Goal: Task Accomplishment & Management: Complete application form

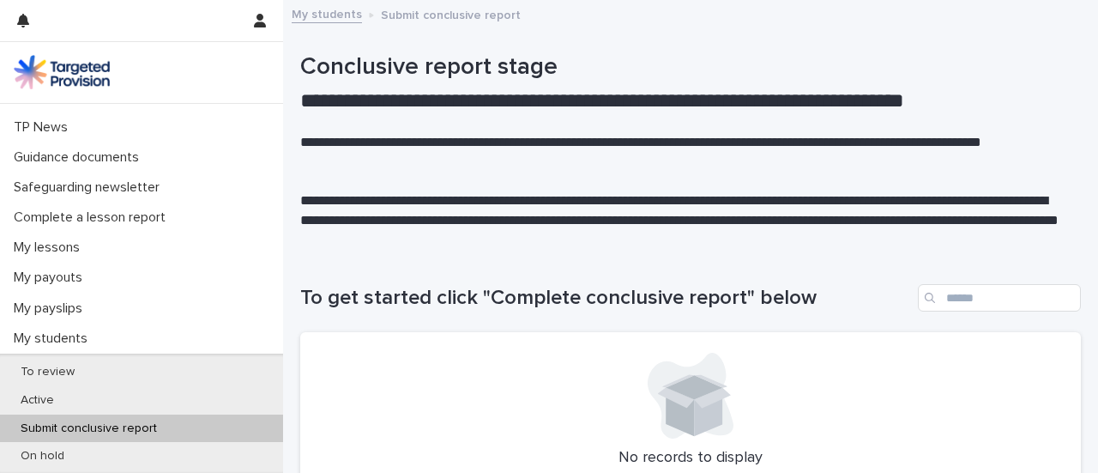
scroll to position [140, 0]
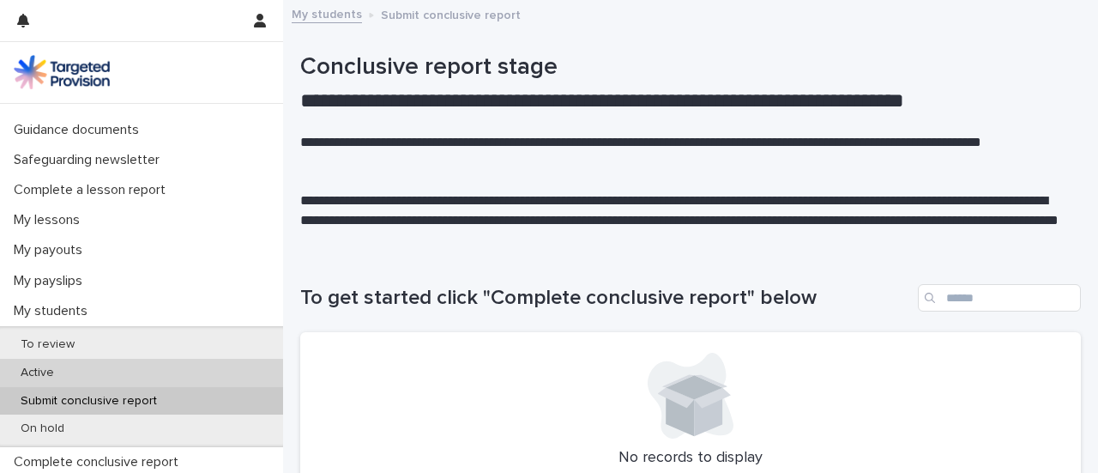
click at [72, 370] on div "Active" at bounding box center [141, 373] width 283 height 28
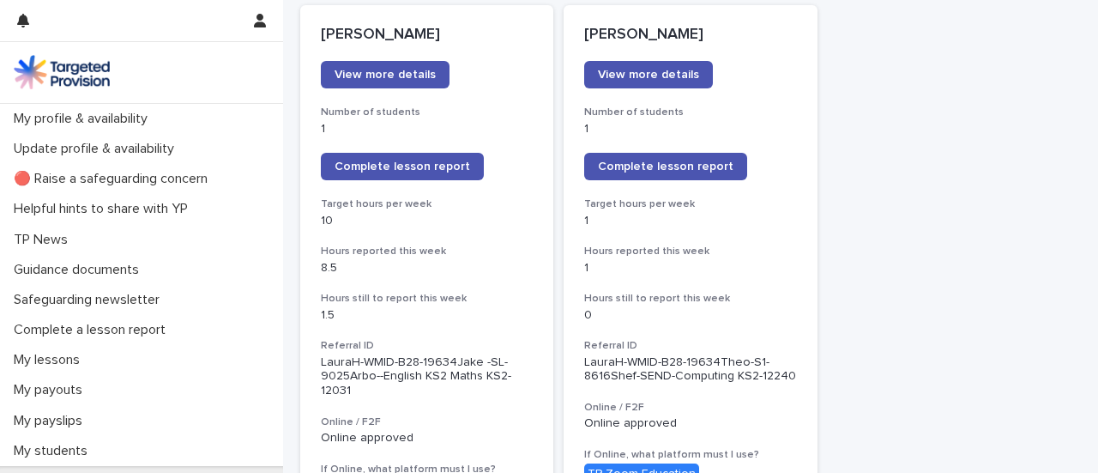
scroll to position [251, 0]
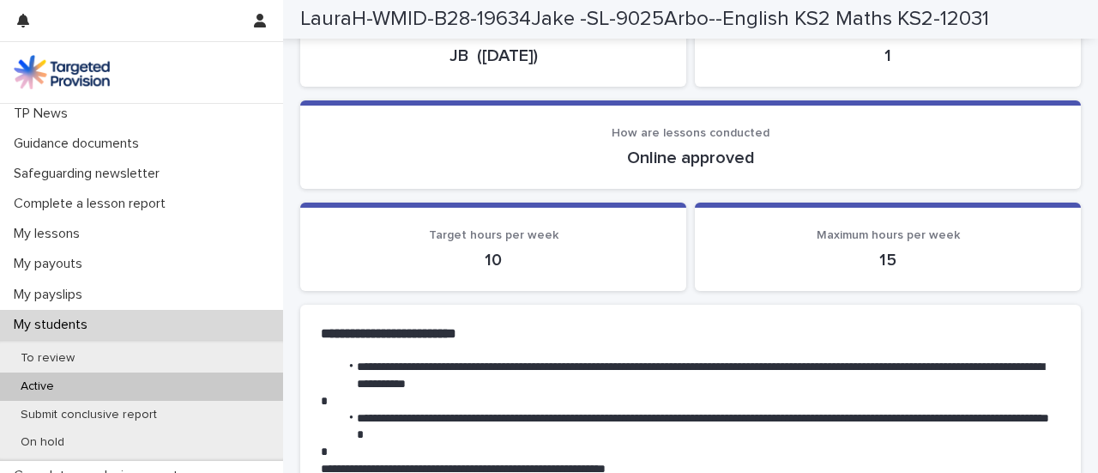
scroll to position [127, 0]
click at [99, 352] on div "To review" at bounding box center [141, 357] width 283 height 28
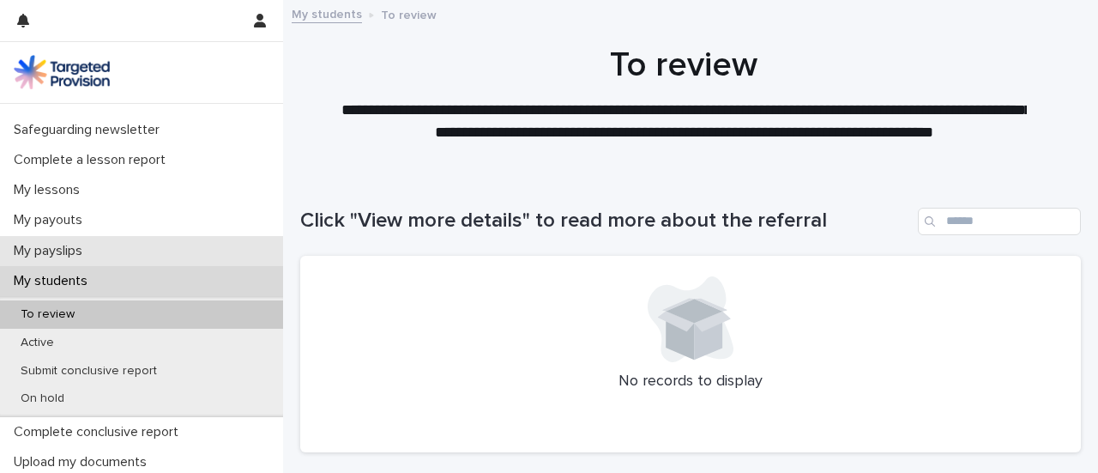
scroll to position [179, 0]
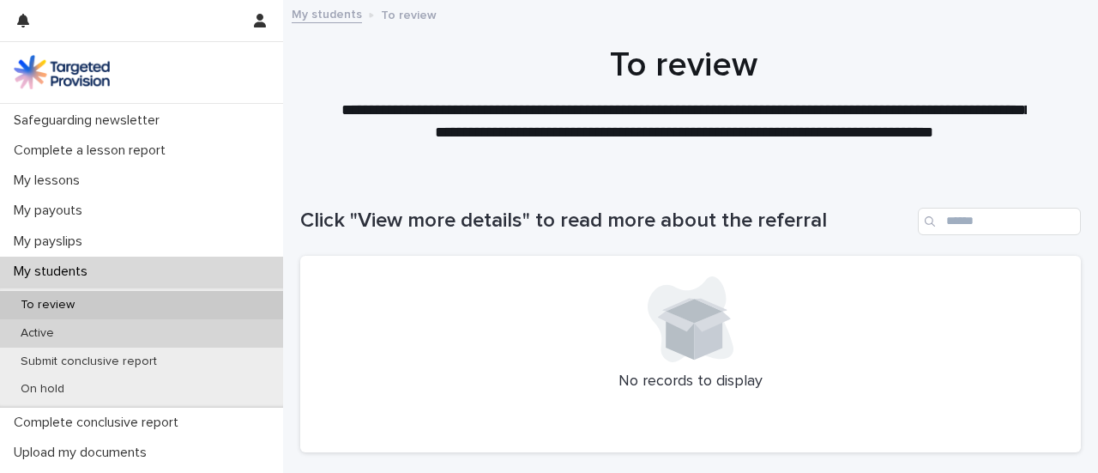
click at [142, 331] on div "Active" at bounding box center [141, 333] width 283 height 28
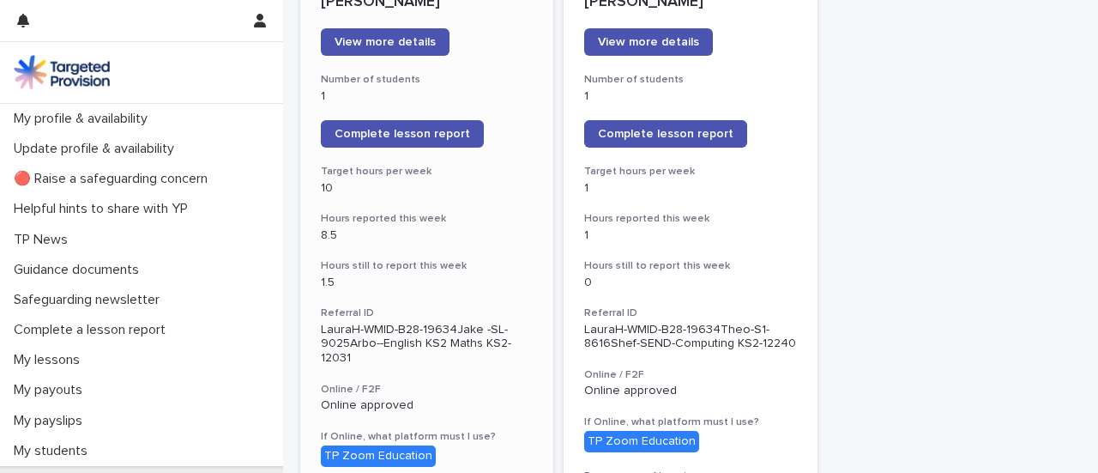
scroll to position [284, 0]
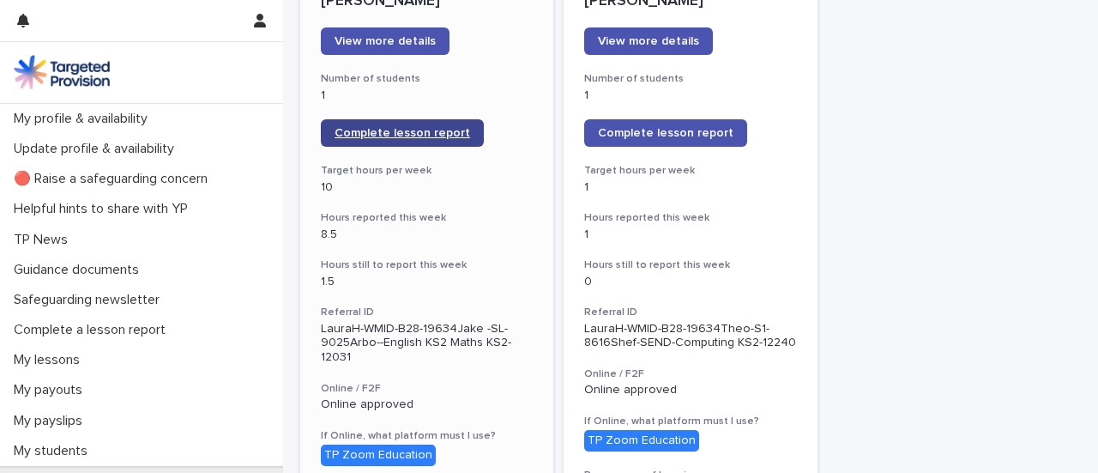
click at [427, 135] on span "Complete lesson report" at bounding box center [403, 133] width 136 height 12
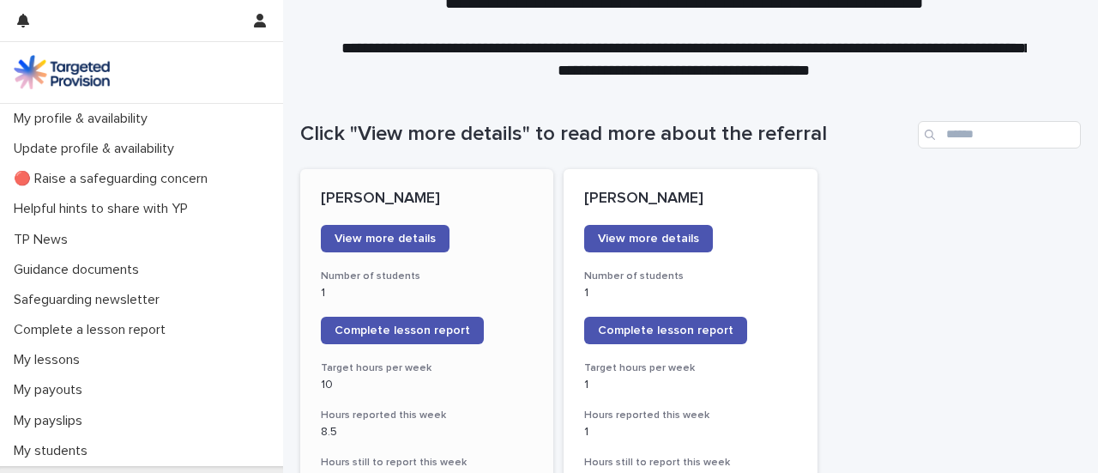
scroll to position [86, 0]
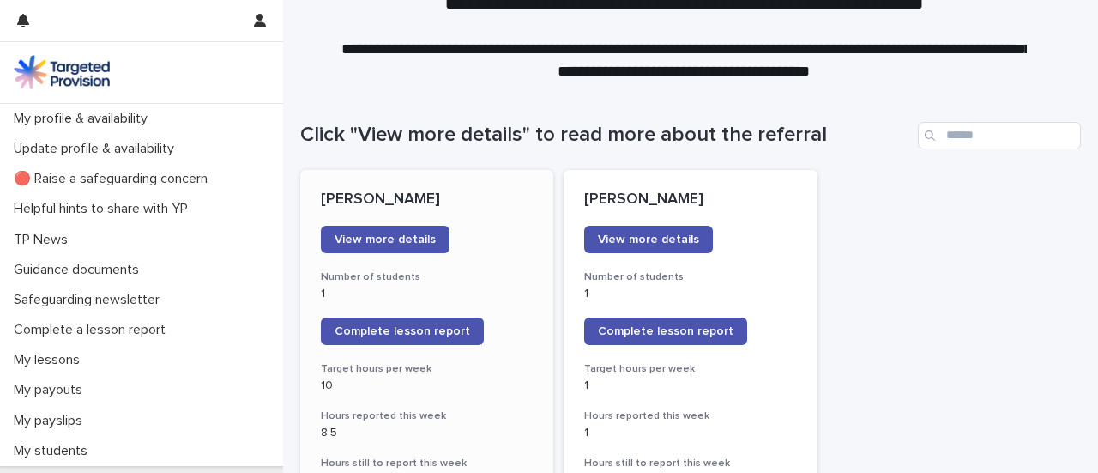
click at [517, 251] on div "View more details" at bounding box center [427, 239] width 212 height 27
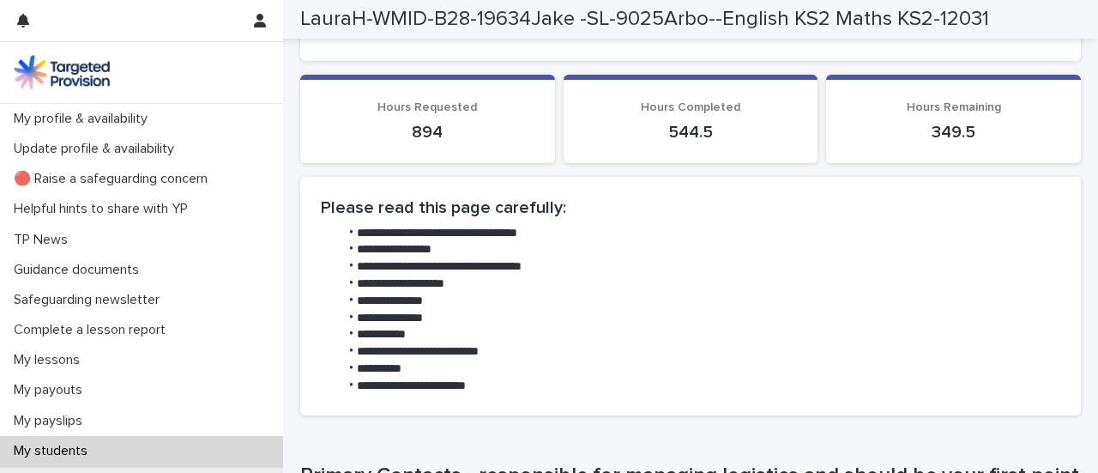
scroll to position [708, 0]
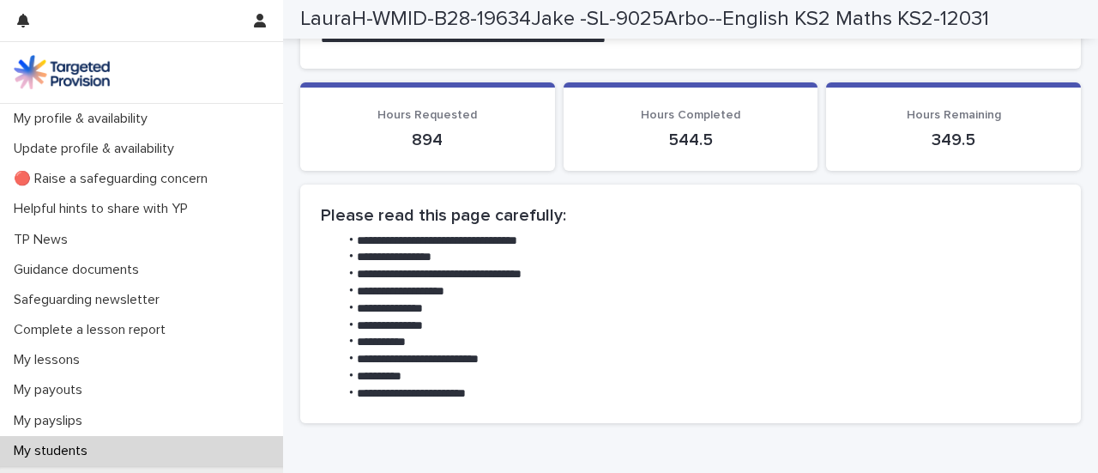
click at [945, 148] on p "349.5" at bounding box center [954, 140] width 214 height 21
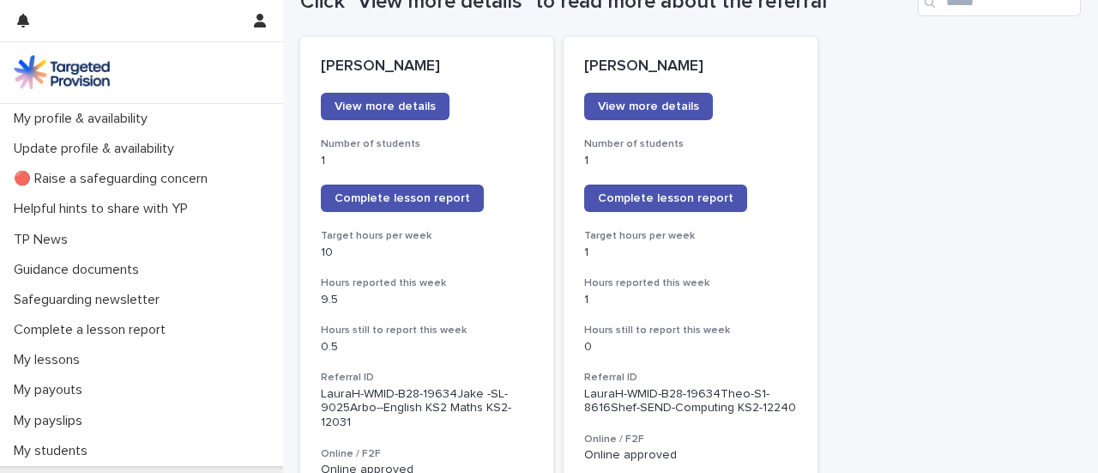
scroll to position [220, 0]
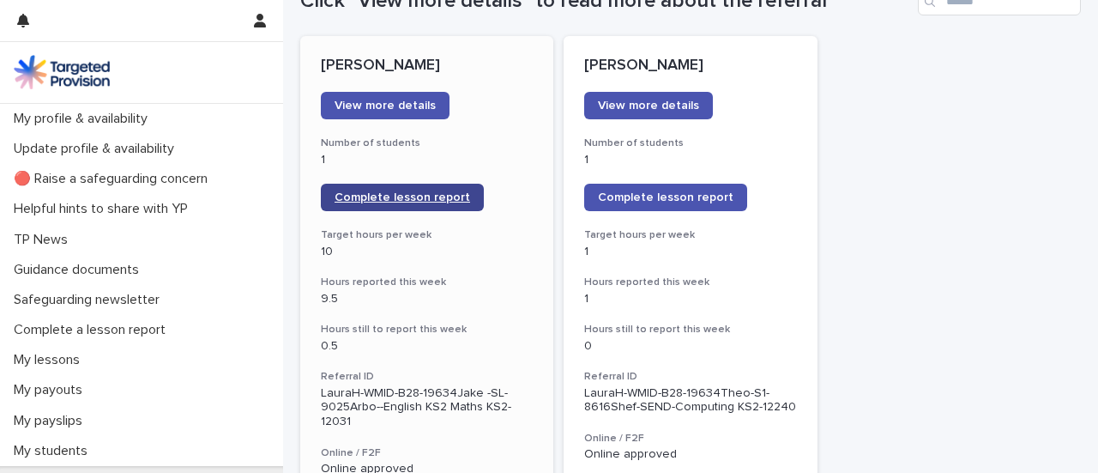
click at [382, 188] on link "Complete lesson report" at bounding box center [402, 197] width 163 height 27
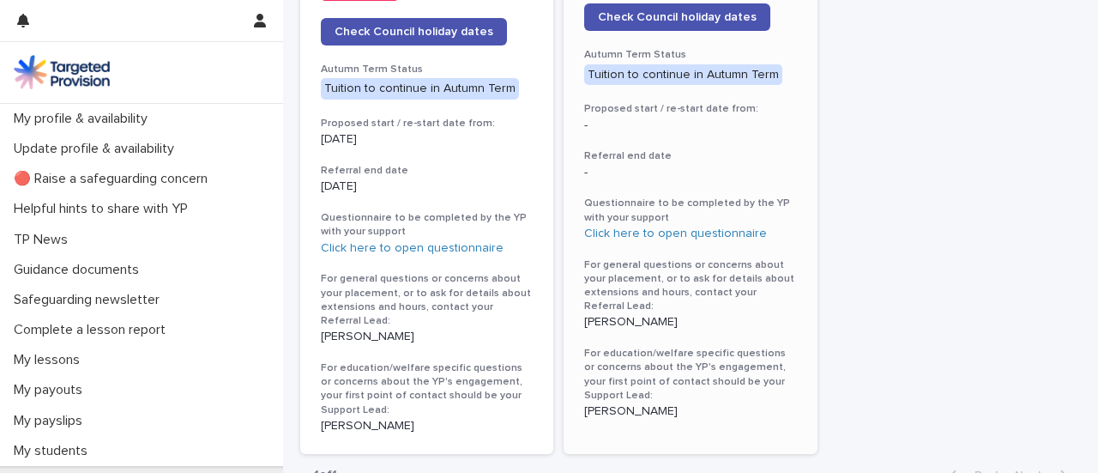
scroll to position [1155, 0]
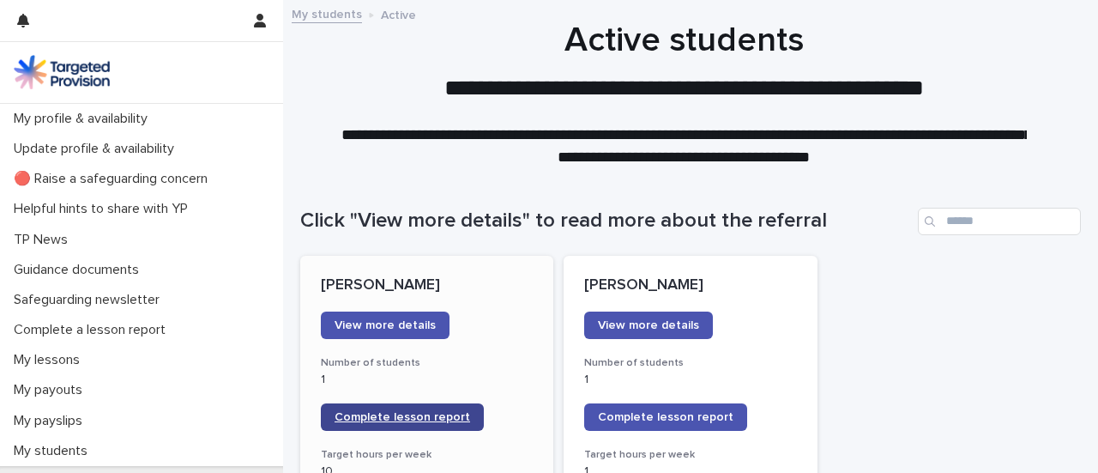
click at [419, 413] on span "Complete lesson report" at bounding box center [403, 417] width 136 height 12
